Goal: Navigation & Orientation: Find specific page/section

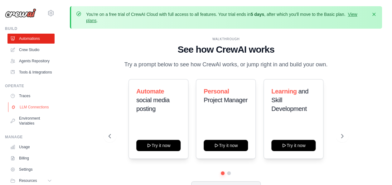
click at [31, 112] on link "LLM Connections" at bounding box center [31, 107] width 47 height 10
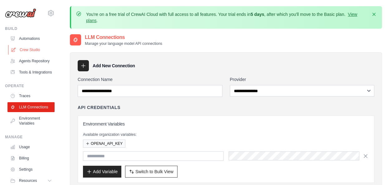
click at [27, 47] on link "Crew Studio" at bounding box center [31, 50] width 47 height 10
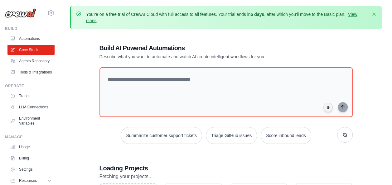
click at [21, 77] on link "Tools & Integrations" at bounding box center [30, 72] width 47 height 10
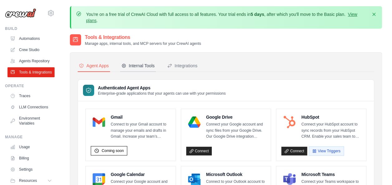
click at [140, 64] on div "Internal Tools" at bounding box center [137, 66] width 33 height 6
